Goal: Task Accomplishment & Management: Complete application form

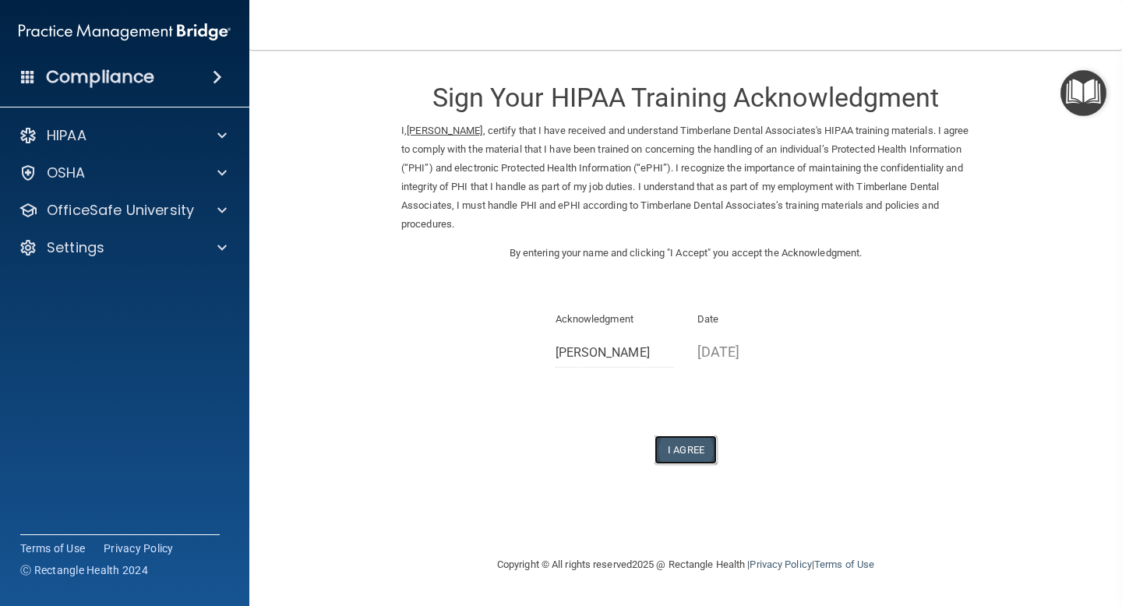
click at [685, 453] on button "I Agree" at bounding box center [685, 450] width 62 height 29
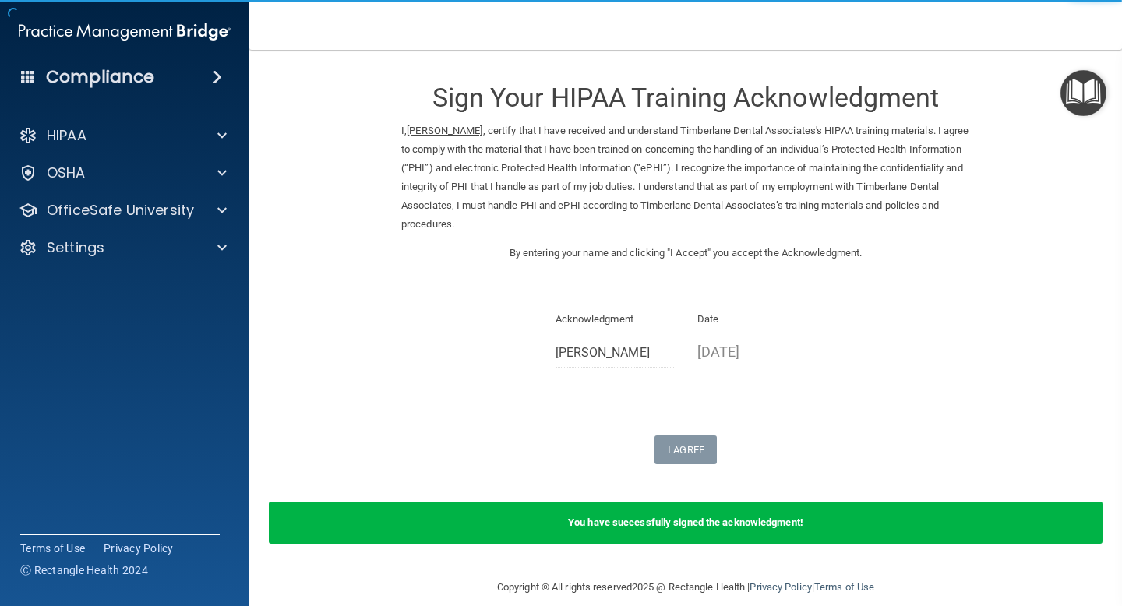
click at [968, 17] on nav "Toggle navigation [PERSON_NAME] [EMAIL_ADDRESS][DOMAIN_NAME] Manage My Enterpri…" at bounding box center [685, 25] width 873 height 50
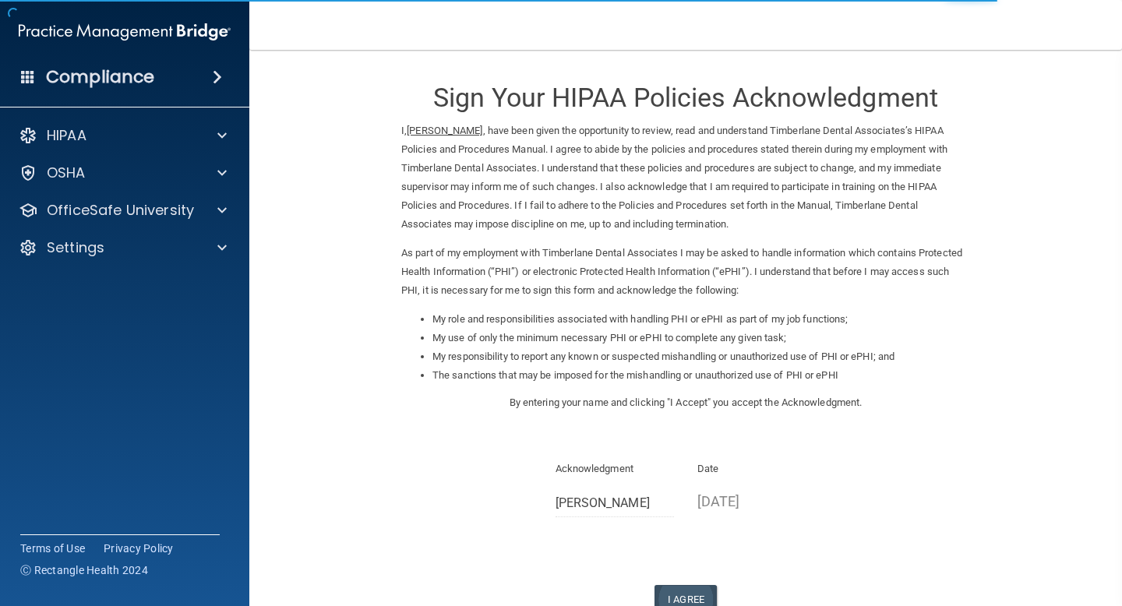
scroll to position [108, 0]
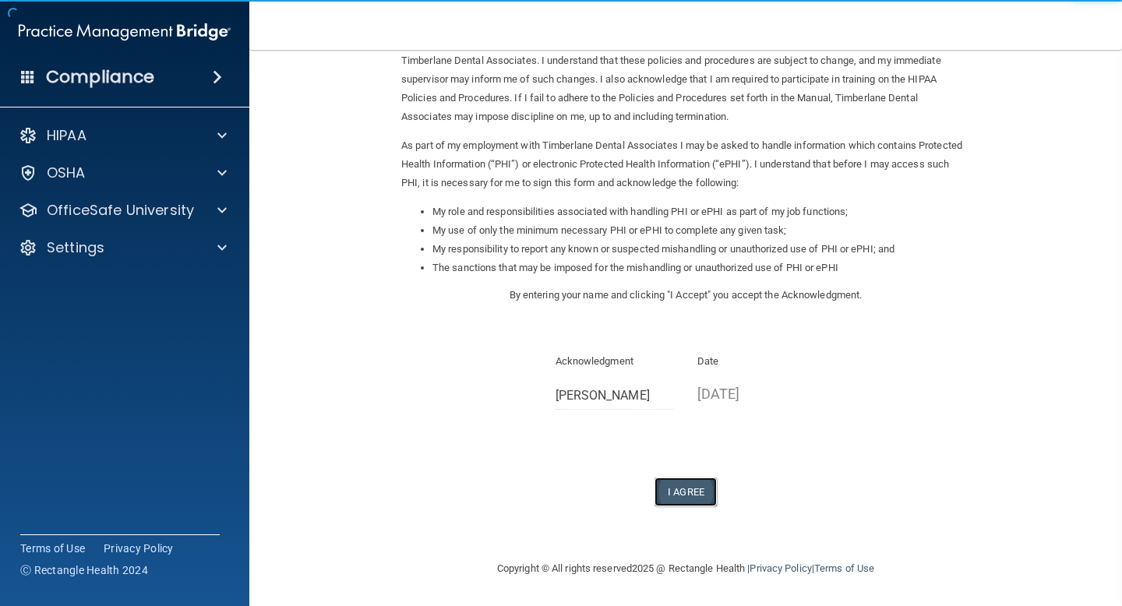
click at [689, 490] on button "I Agree" at bounding box center [685, 492] width 62 height 29
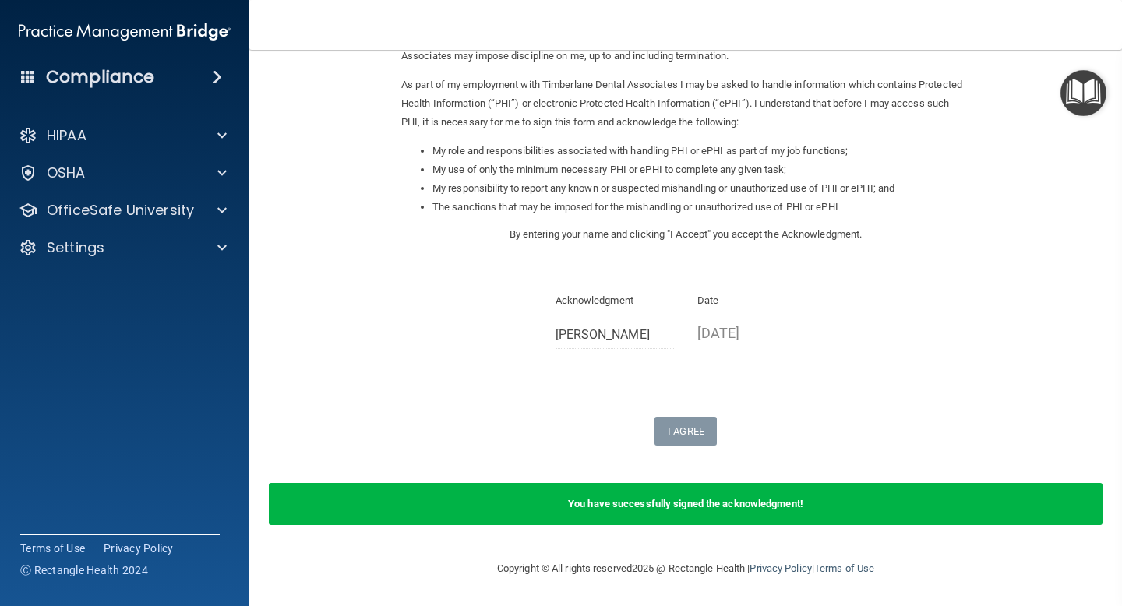
scroll to position [0, 0]
